Goal: Subscribe to service/newsletter

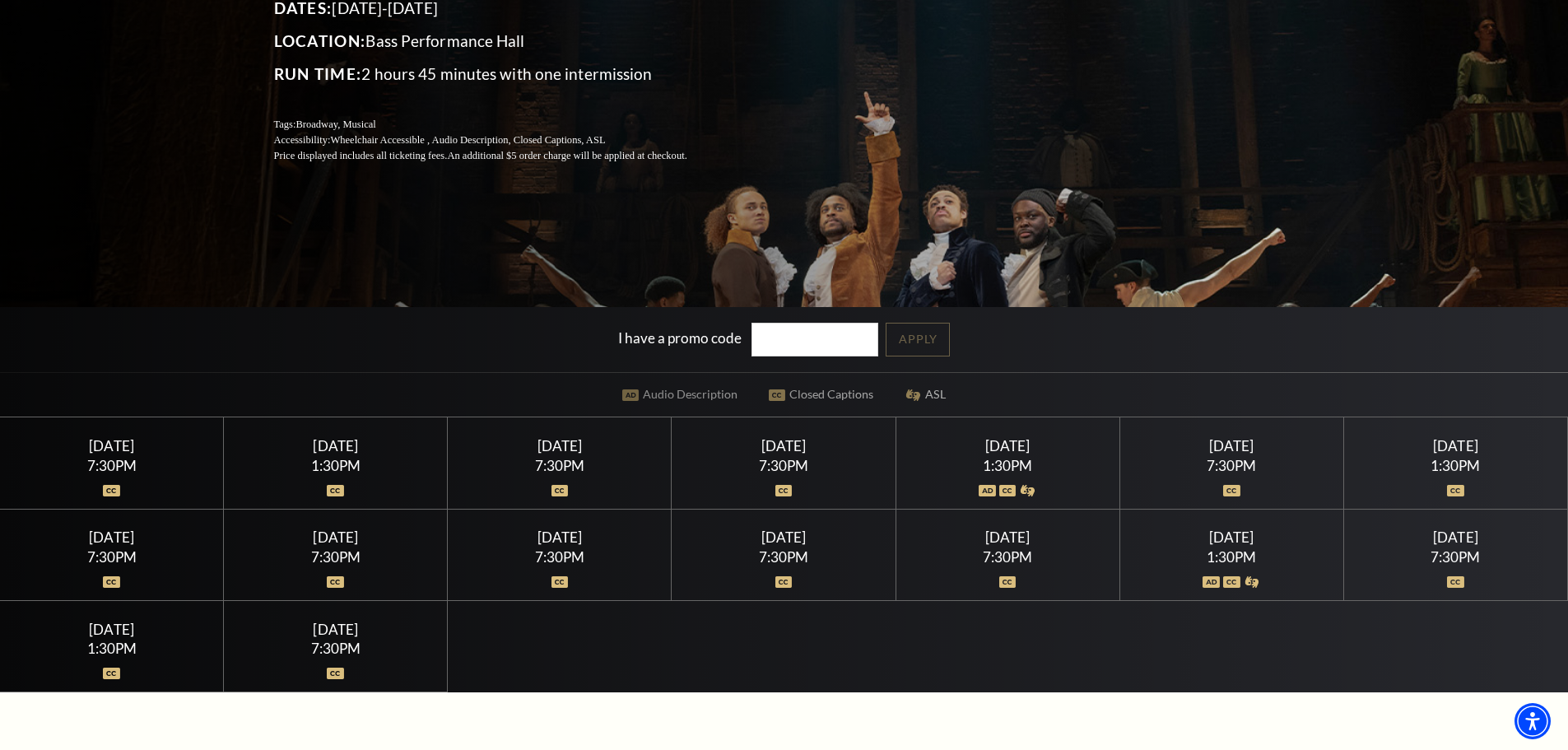
scroll to position [412, 0]
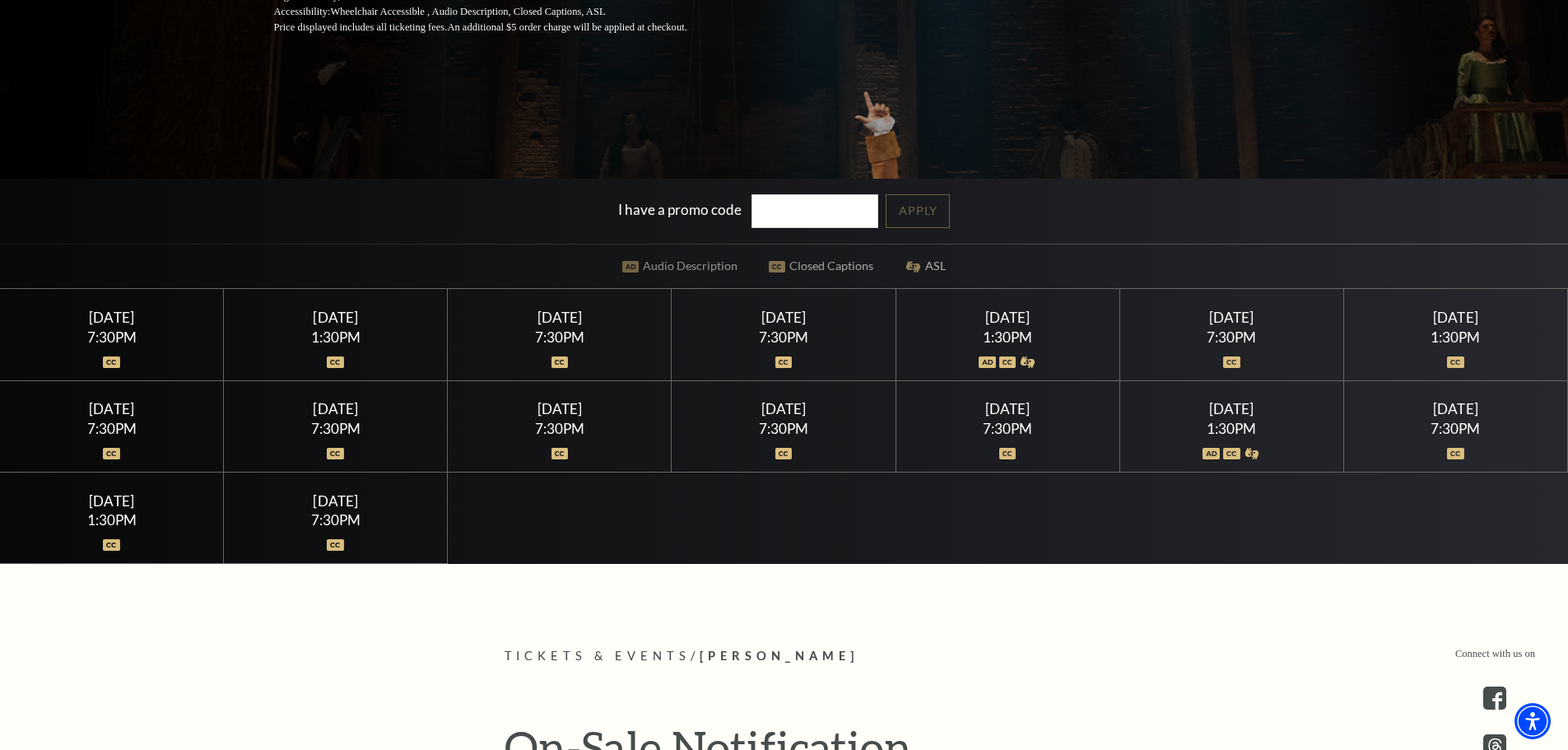
click at [768, 326] on div "Friday July 17" at bounding box center [784, 318] width 184 height 17
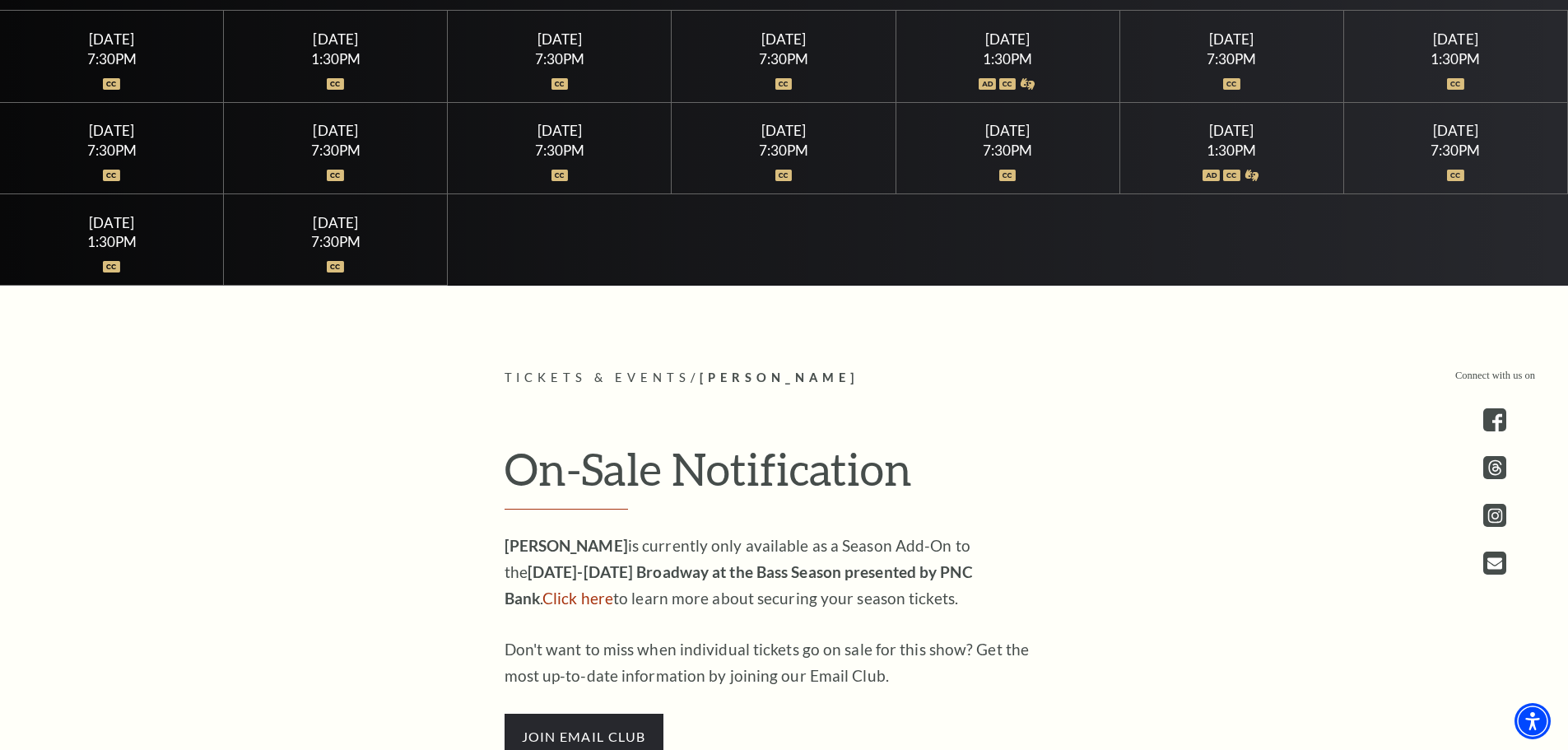
scroll to position [576, 0]
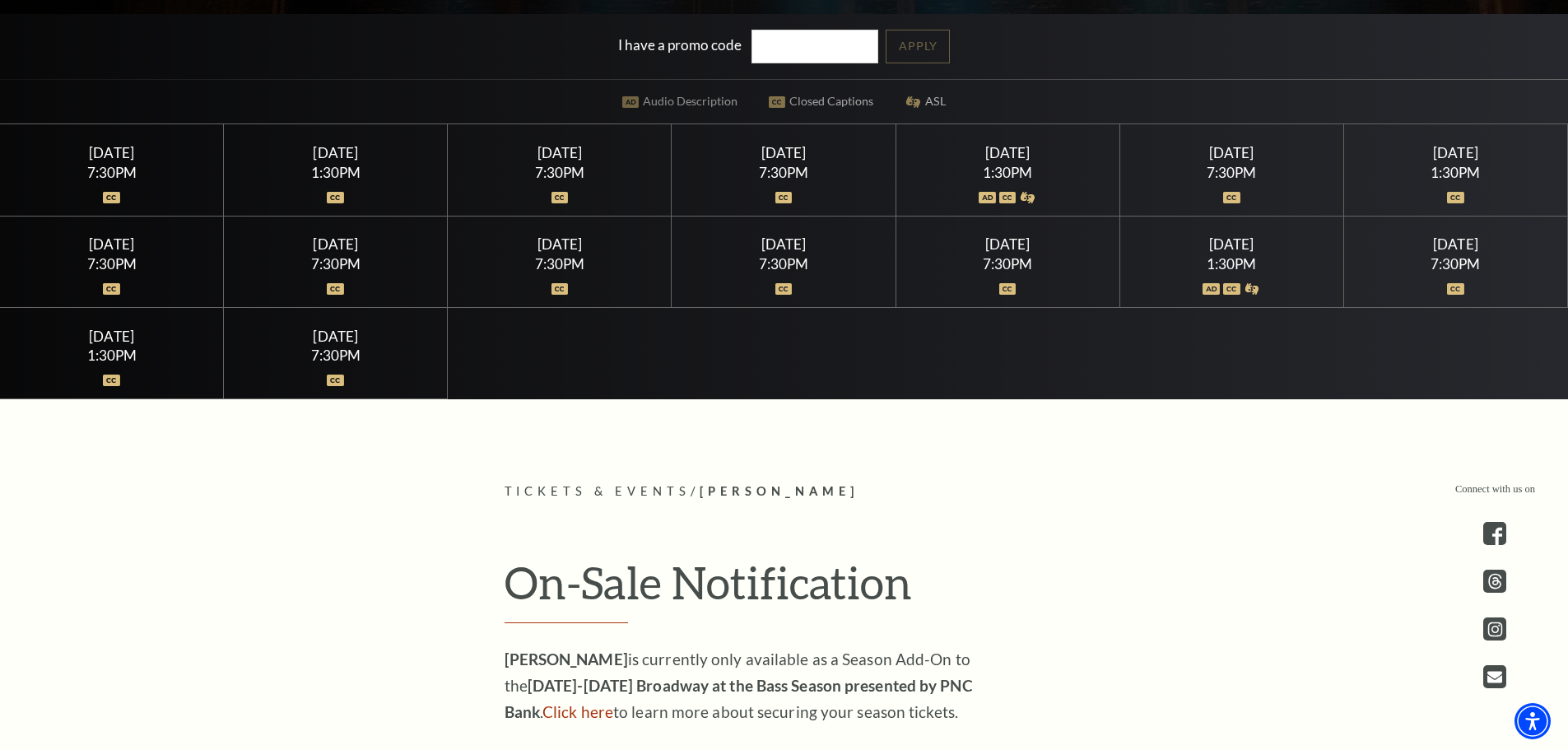
click at [786, 202] on img at bounding box center [784, 197] width 17 height 11
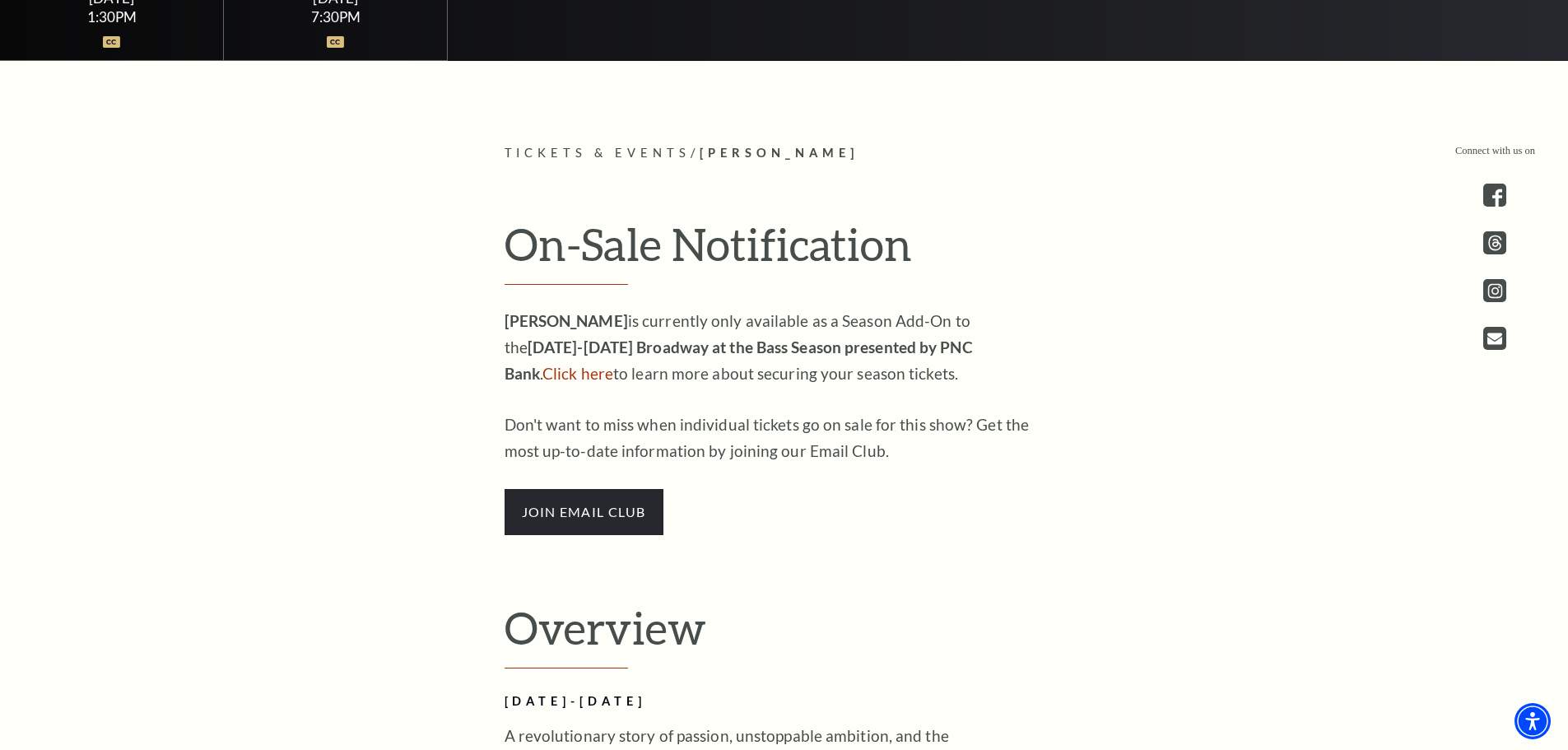
scroll to position [989, 0]
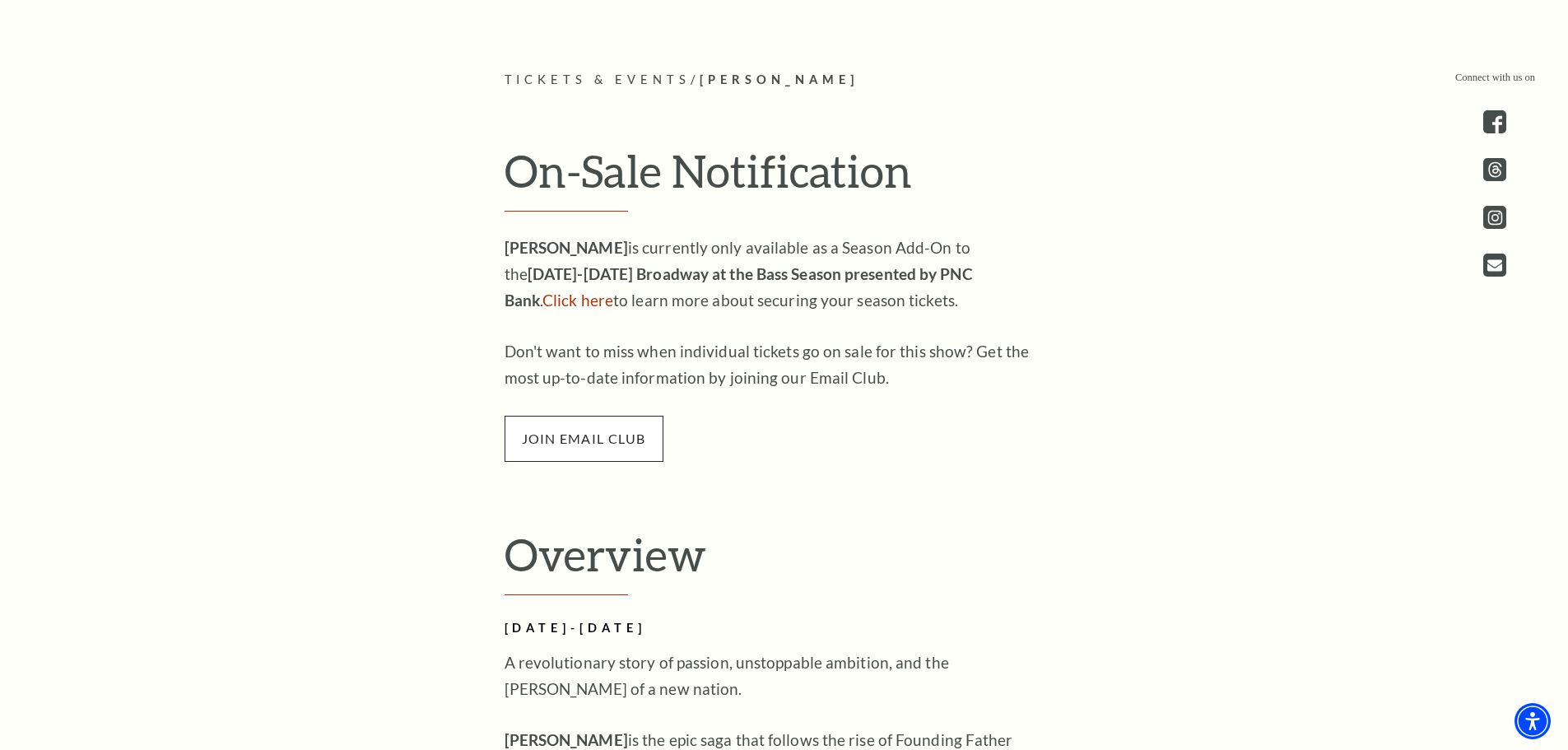
click at [604, 436] on span "join email club" at bounding box center [583, 439] width 159 height 46
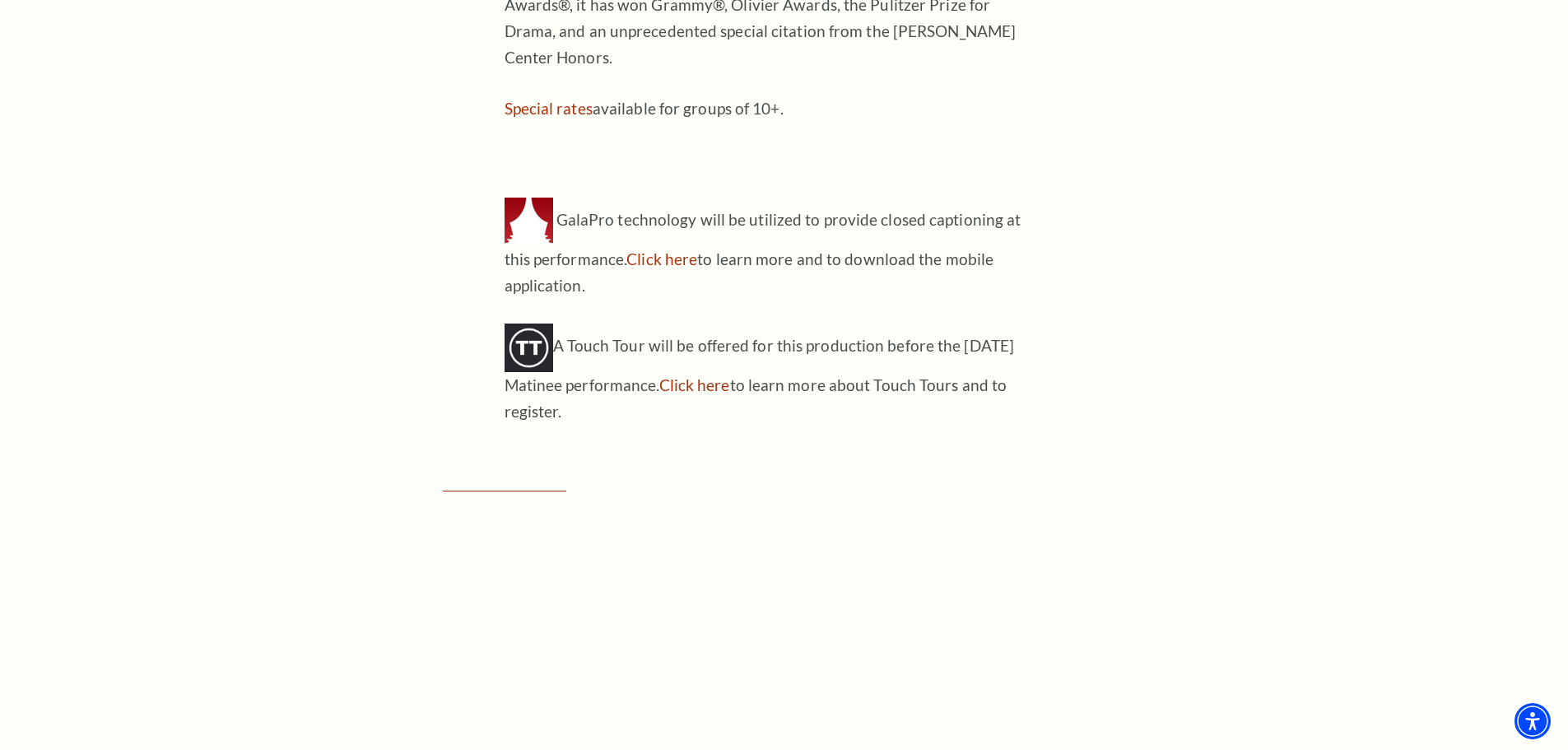
scroll to position [2059, 0]
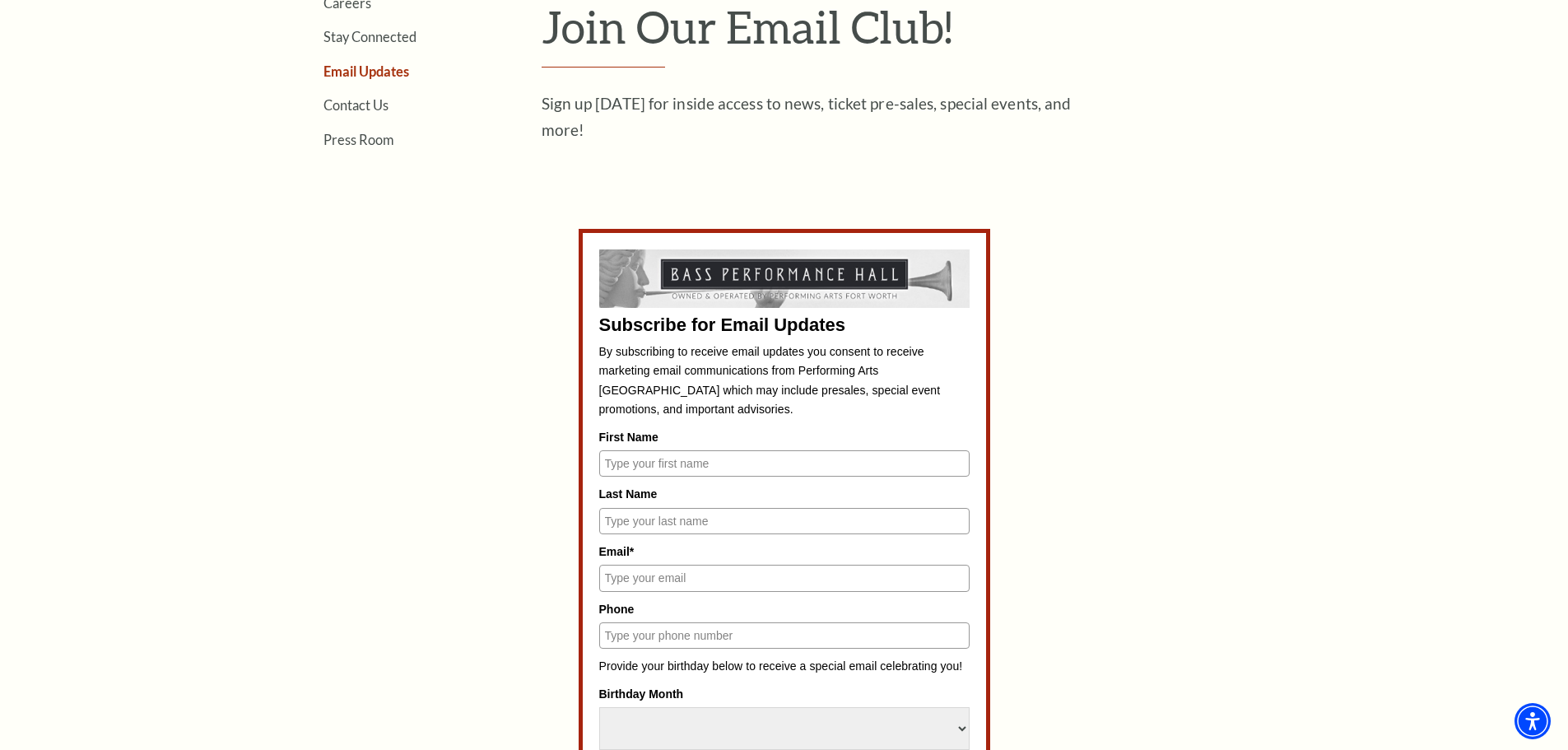
scroll to position [659, 0]
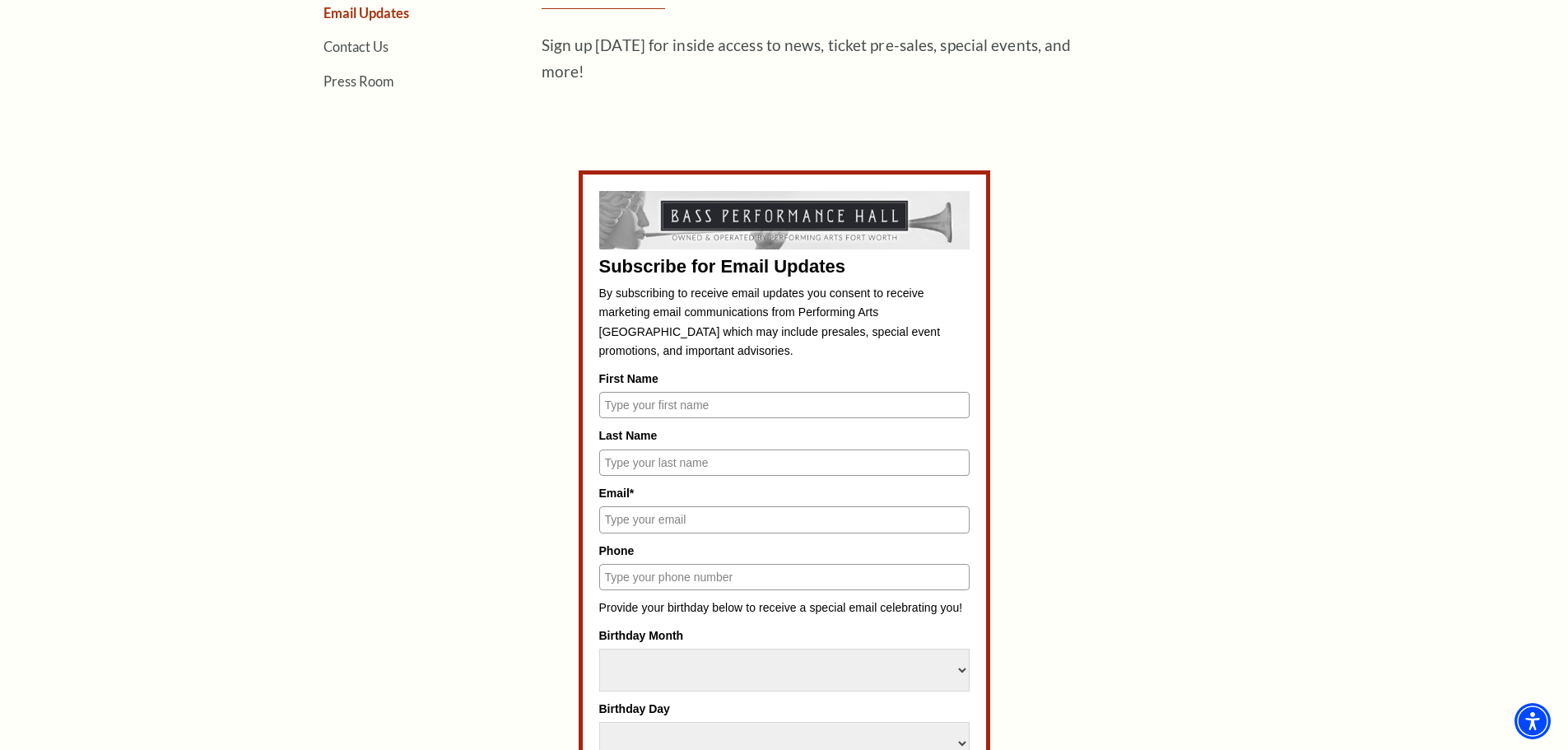
click at [666, 398] on input "First Name" at bounding box center [784, 405] width 370 height 26
type input "Austin"
type input "[PERSON_NAME]"
type input "[EMAIL_ADDRESS][DOMAIN_NAME]"
type input "9038150801"
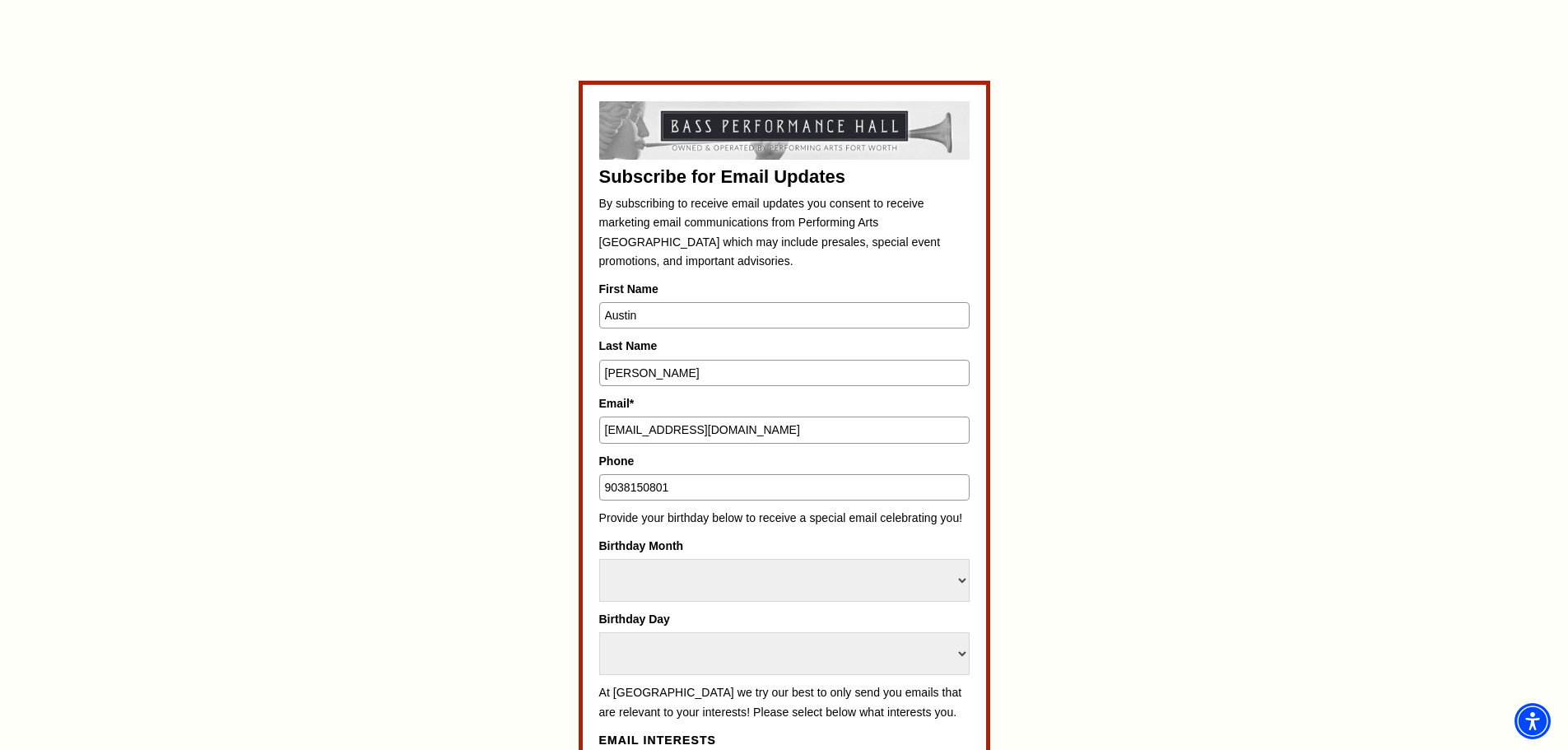
scroll to position [823, 0]
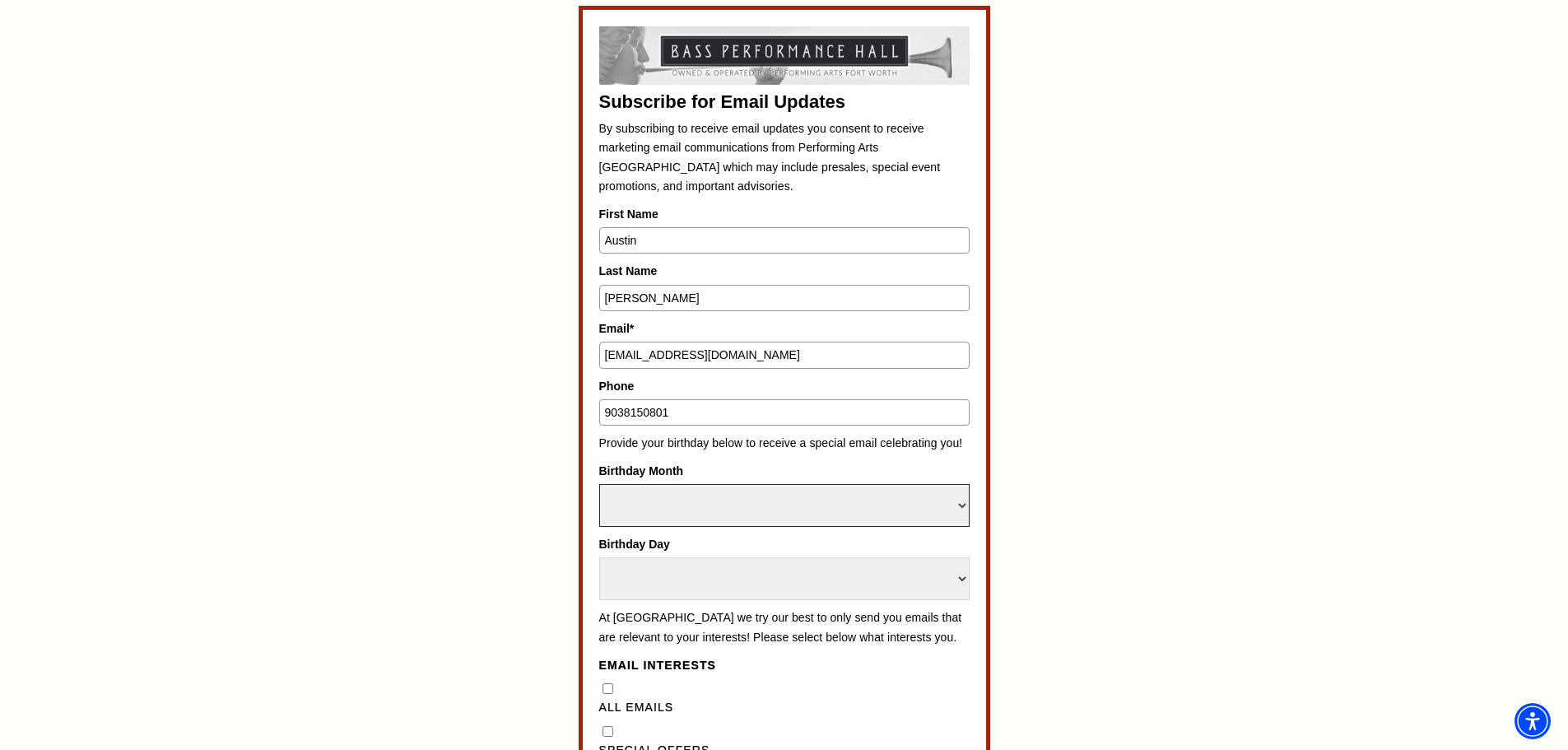
click at [711, 488] on select "Select Month January February March April May June July August September Octobe…" at bounding box center [784, 506] width 370 height 43
select select "July"
click at [599, 484] on select "Select Month January February March April May June July August September Octobe…" at bounding box center [784, 506] width 370 height 43
click at [735, 583] on select "Select Day 1 2 3 4 5 6 7 8 9 10 11 12 13 14 15 16 17 18 19 20 21 22 23 24 25 26…" at bounding box center [784, 579] width 370 height 43
select select "17"
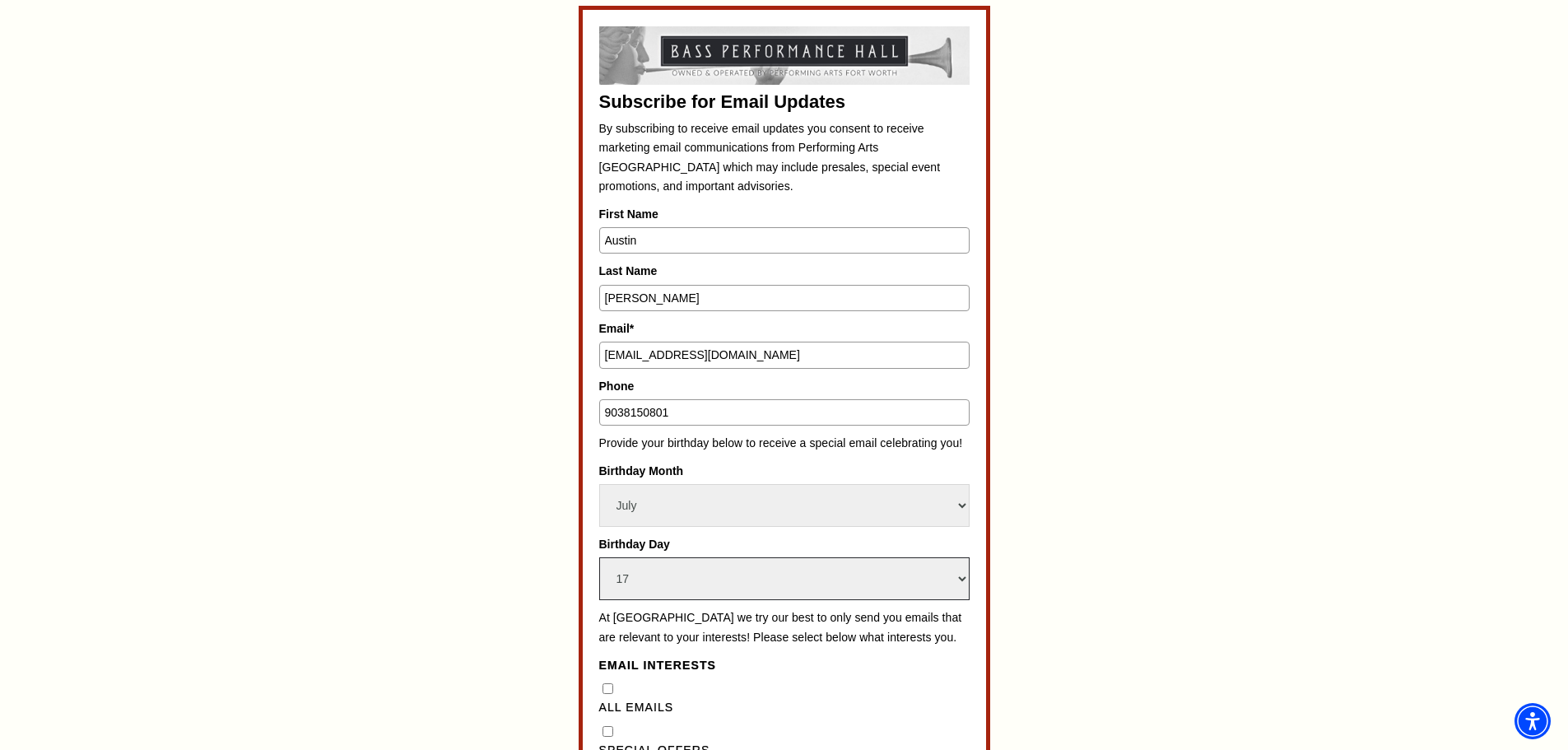
click at [599, 557] on select "Select Day 1 2 3 4 5 6 7 8 9 10 11 12 13 14 15 16 17 18 19 20 21 22 23 24 25 26…" at bounding box center [784, 579] width 370 height 43
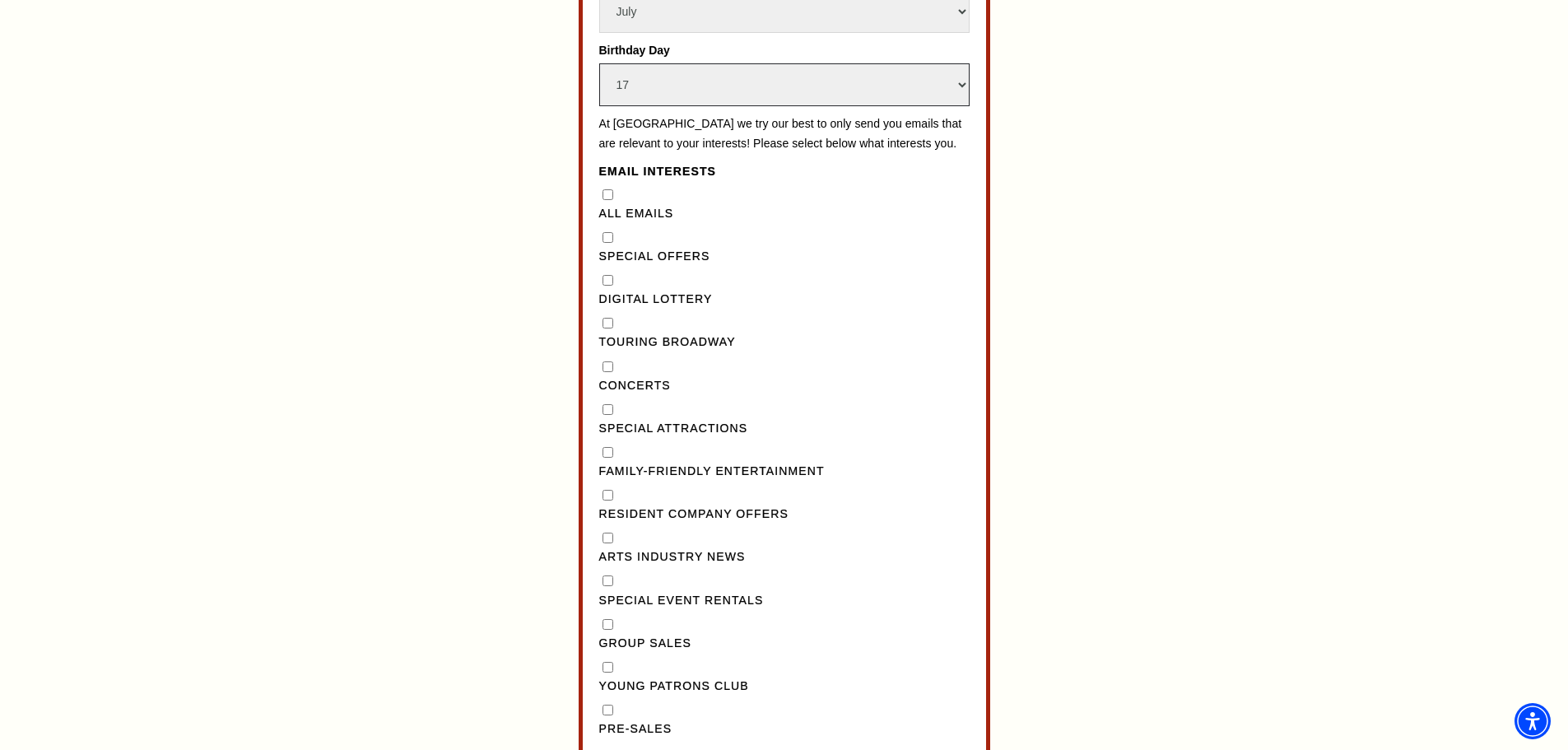
scroll to position [1400, 0]
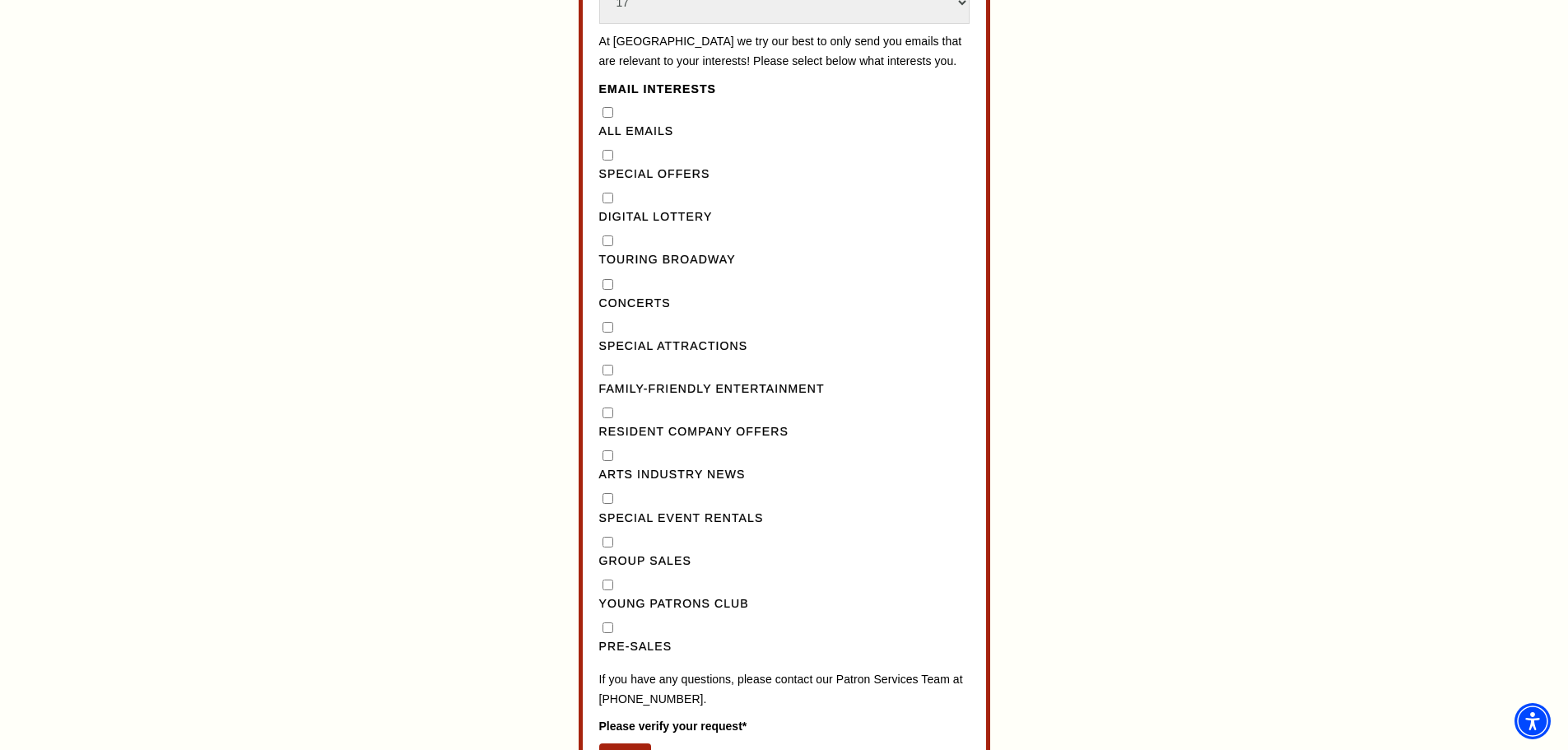
click at [603, 633] on input "Pre-Sales" at bounding box center [607, 627] width 10 height 10
checkbox input "true"
click at [602, 289] on input "Concerts" at bounding box center [607, 284] width 10 height 10
checkbox input "true"
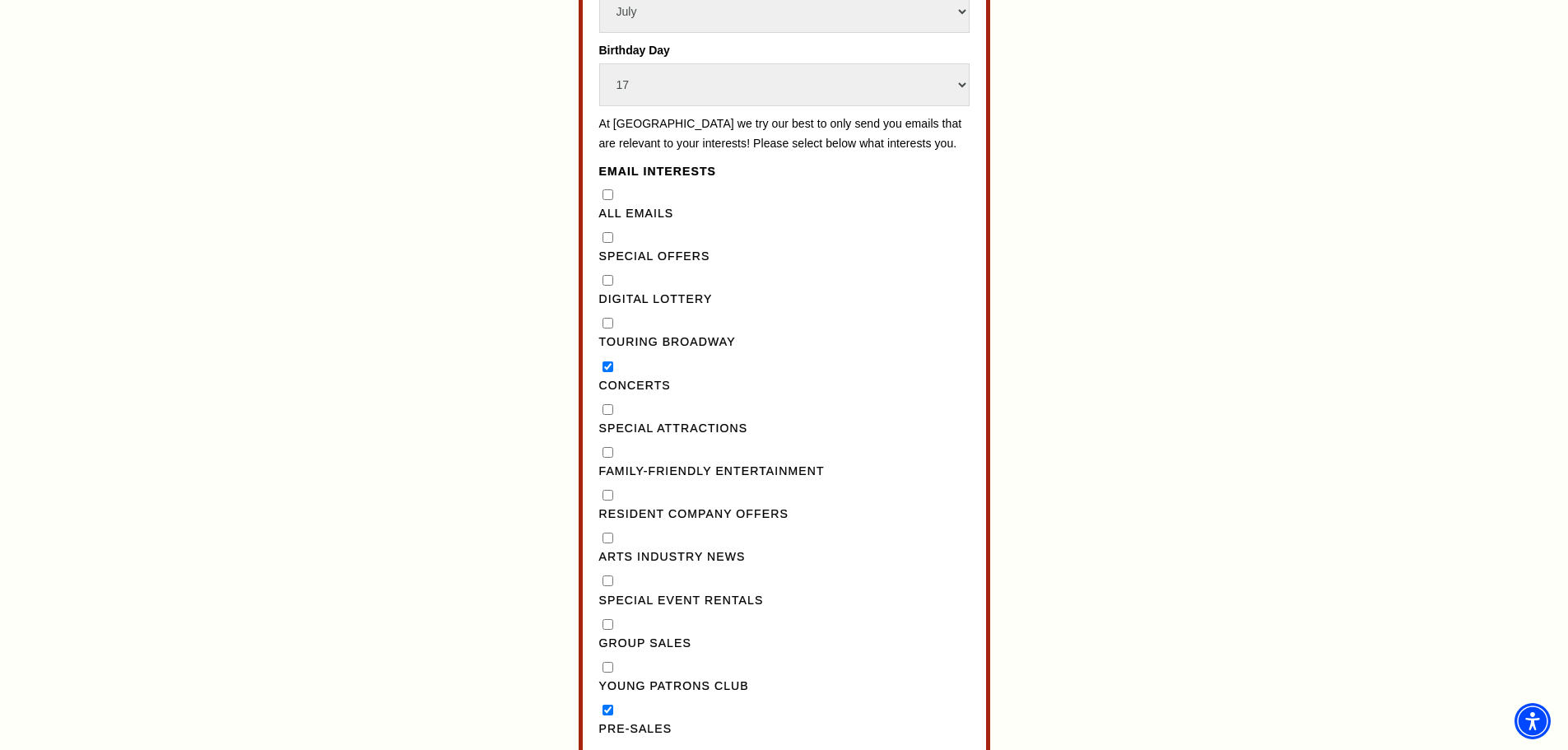
click at [609, 329] on Broadway"] "Touring Broadway" at bounding box center [607, 322] width 10 height 10
checkbox Broadway"] "true"
click at [607, 200] on Emails"] "All Emails" at bounding box center [607, 195] width 10 height 10
checkbox Emails"] "true"
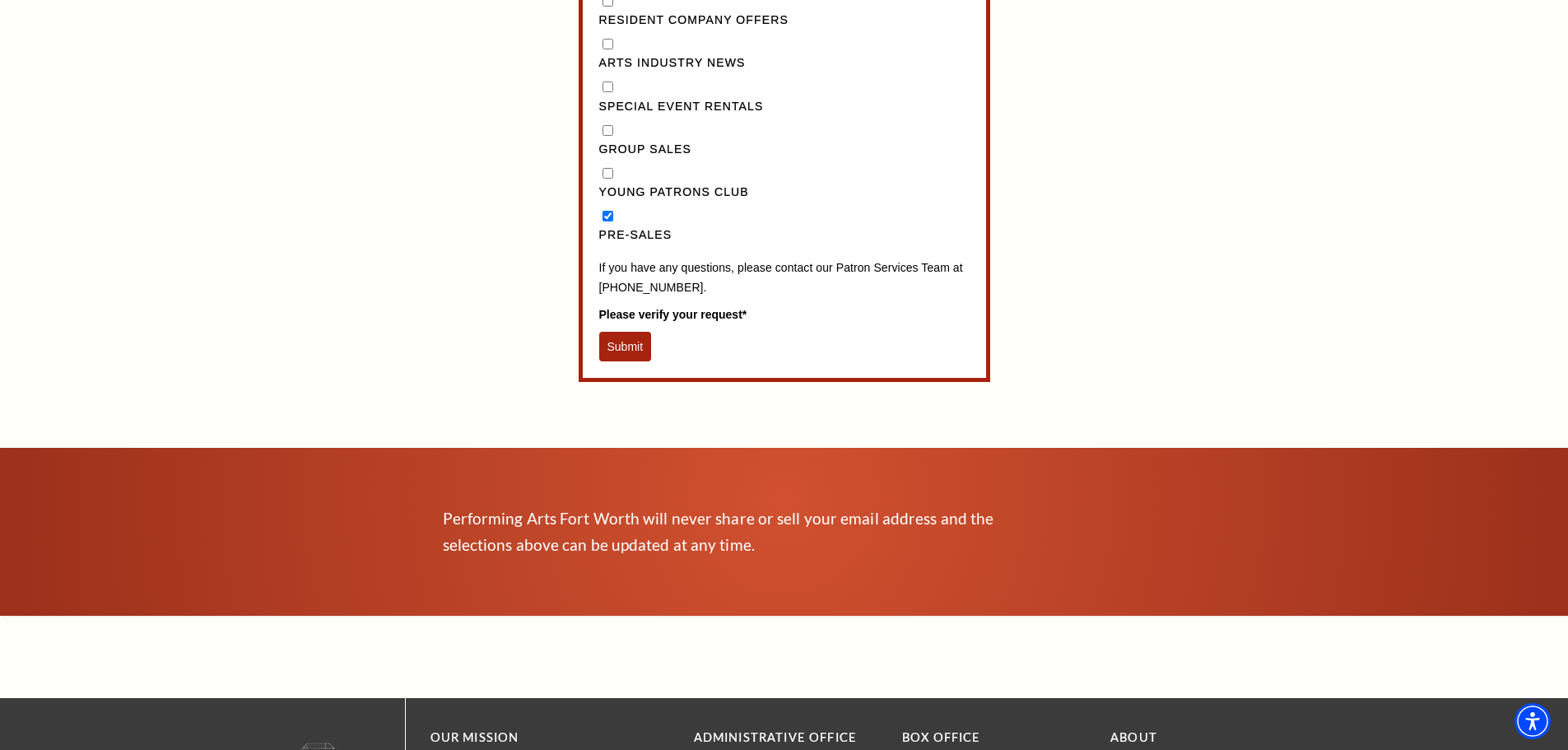
click at [641, 362] on button "Submit" at bounding box center [626, 347] width 53 height 30
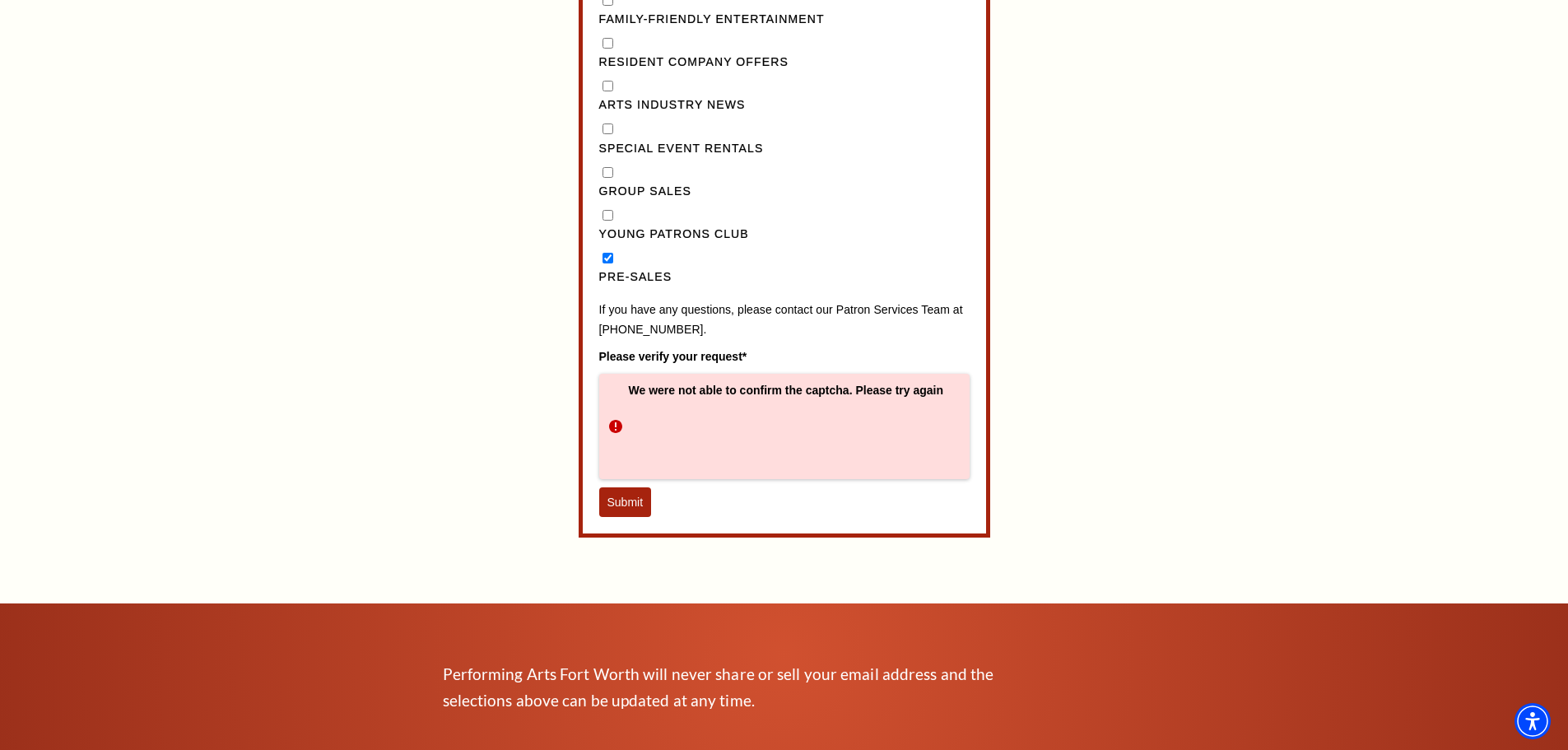
scroll to position [1895, 0]
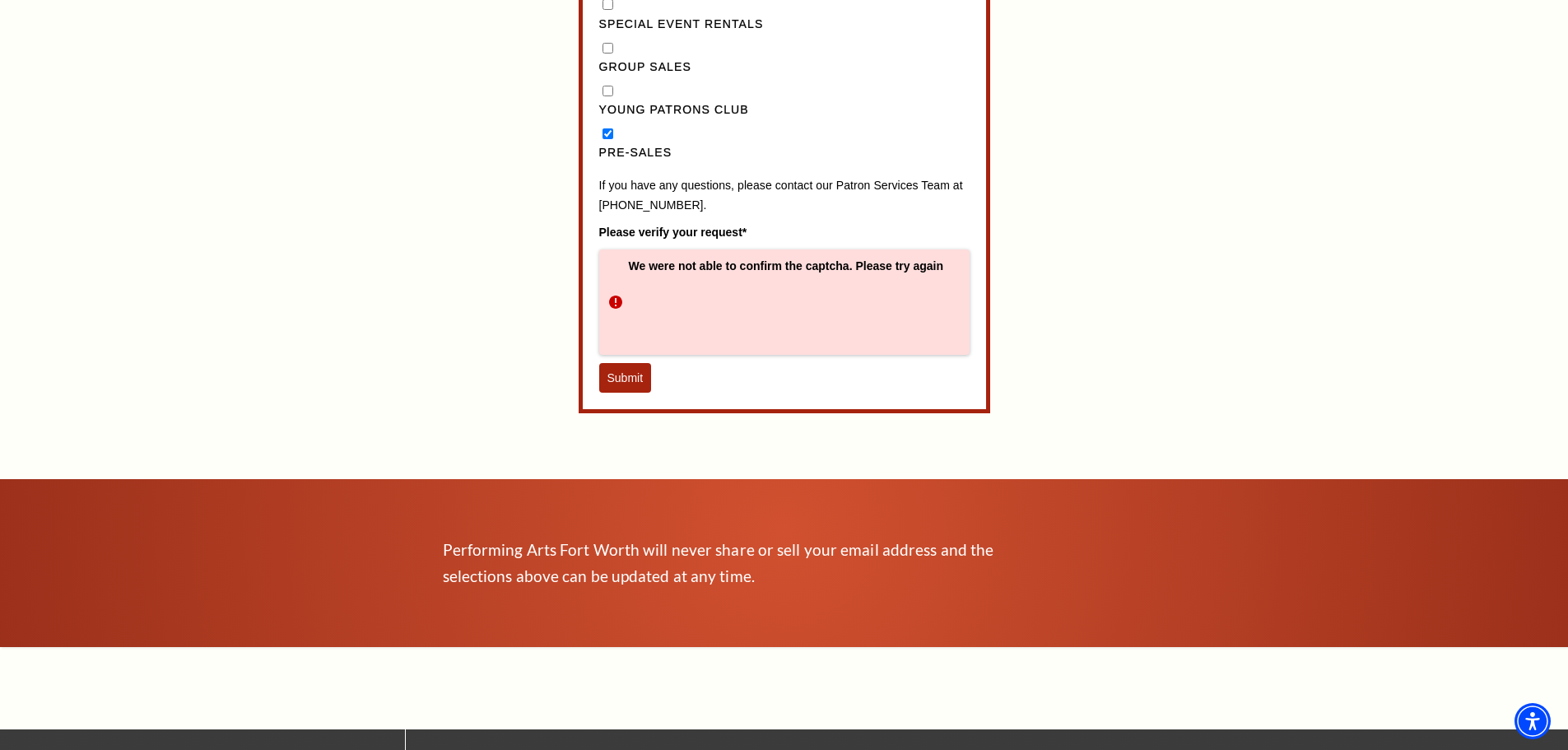
click at [623, 393] on button "Submit" at bounding box center [626, 378] width 53 height 30
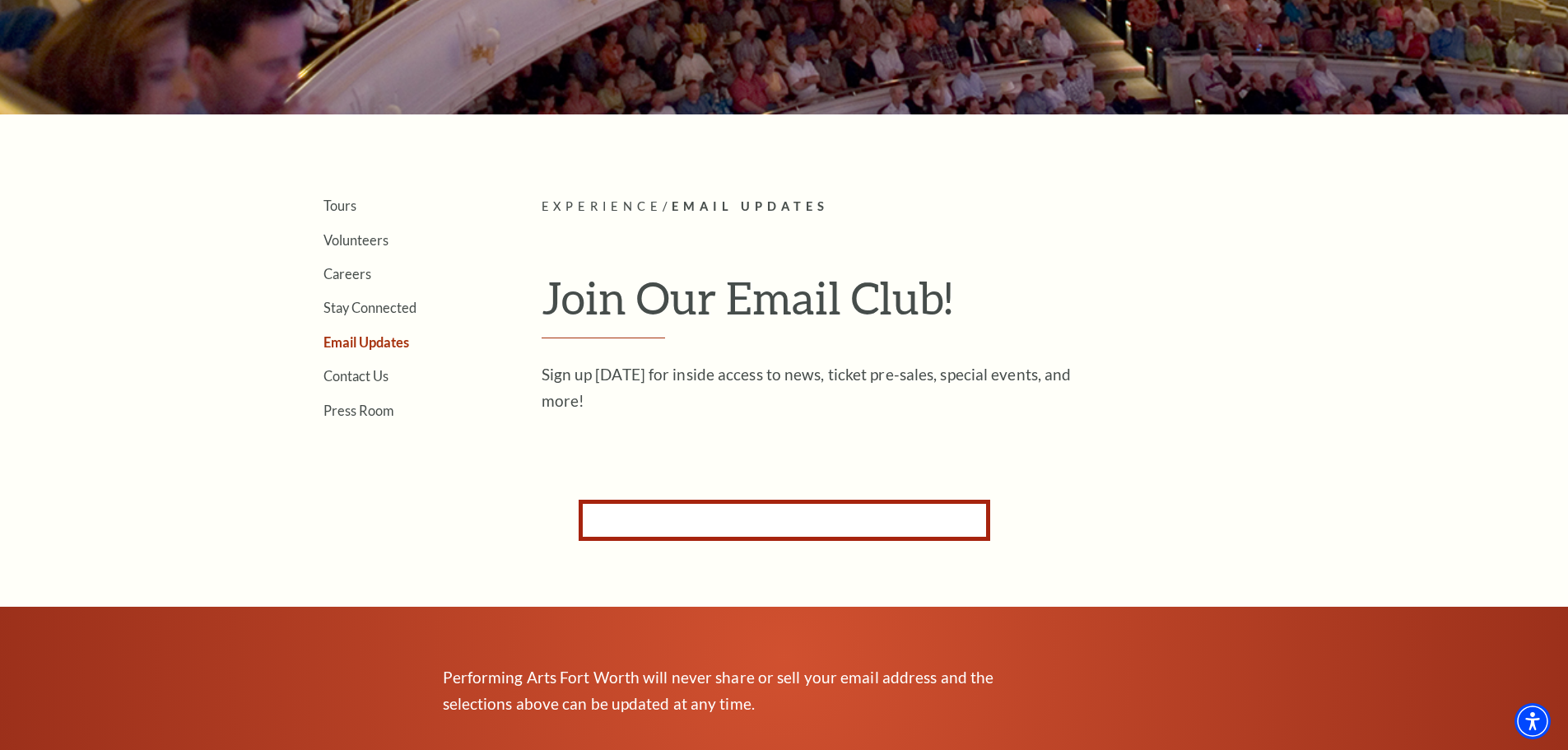
scroll to position [199, 0]
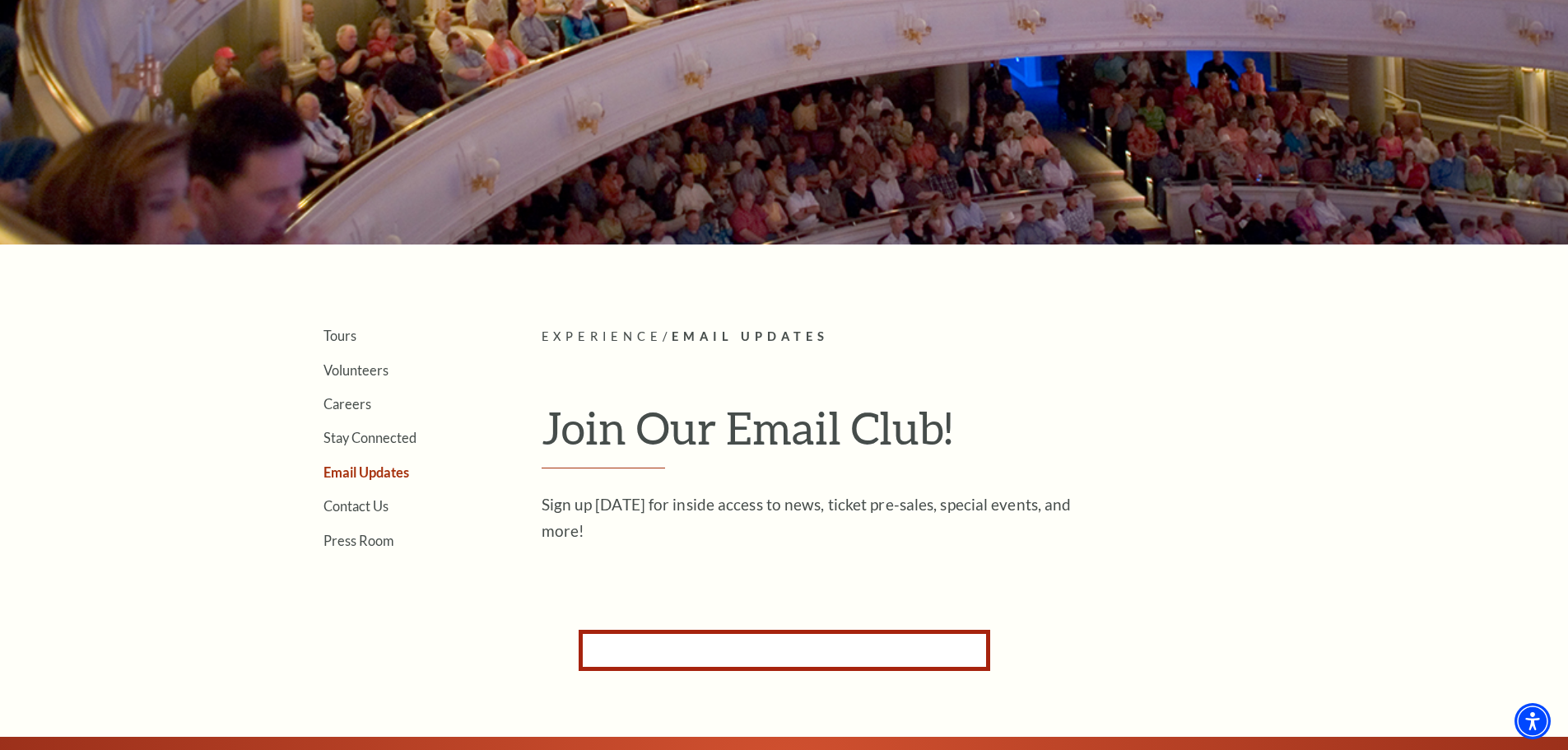
click at [755, 662] on form "Subscribe for Email Updates By subscribing to receive email updates you consent…" at bounding box center [784, 650] width 411 height 41
